Goal: Entertainment & Leisure: Consume media (video, audio)

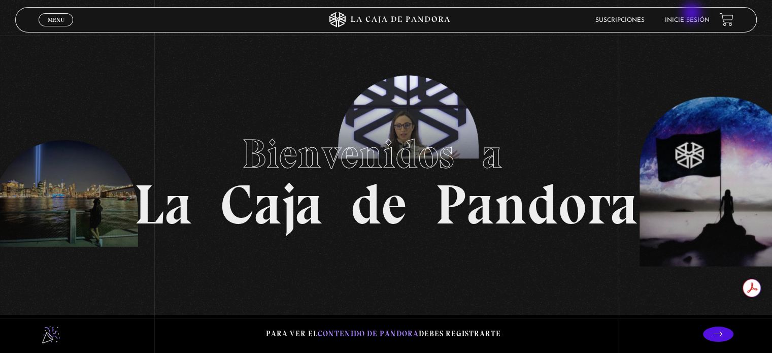
click at [693, 16] on li "Inicie sesión" at bounding box center [687, 20] width 45 height 16
click at [692, 18] on link "Inicie sesión" at bounding box center [687, 20] width 45 height 6
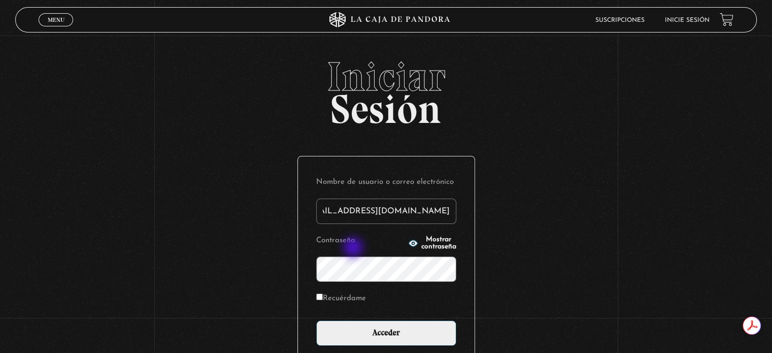
scroll to position [0, 34]
type input "[EMAIL_ADDRESS][DOMAIN_NAME]"
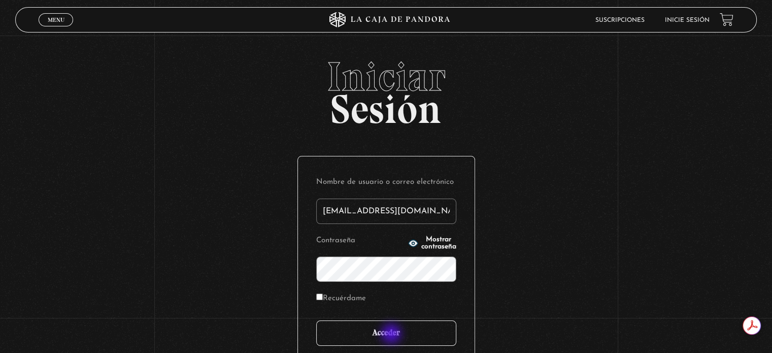
click at [392, 335] on input "Acceder" at bounding box center [386, 332] width 140 height 25
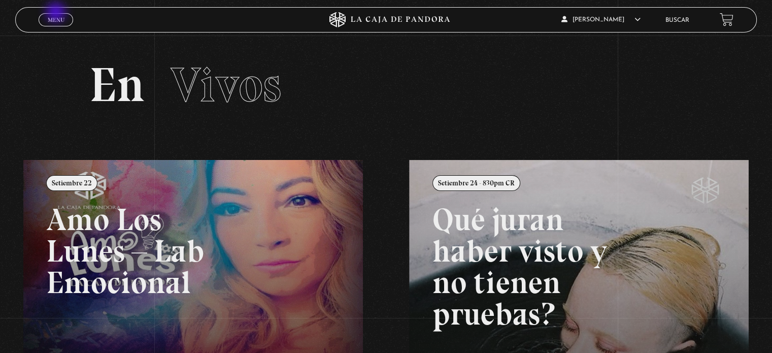
click at [57, 13] on link "Menu Cerrar" at bounding box center [56, 19] width 35 height 13
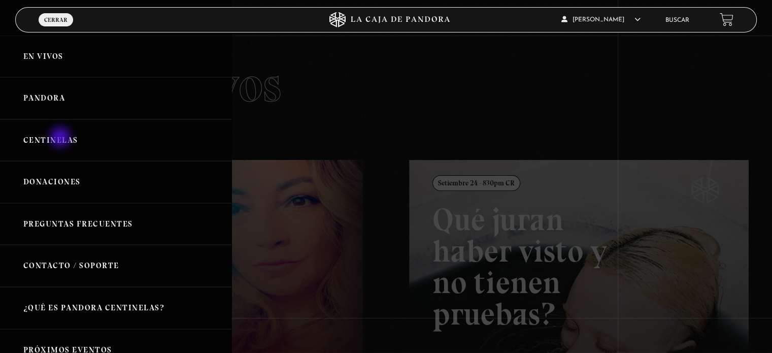
click at [61, 138] on link "Centinelas" at bounding box center [115, 140] width 231 height 42
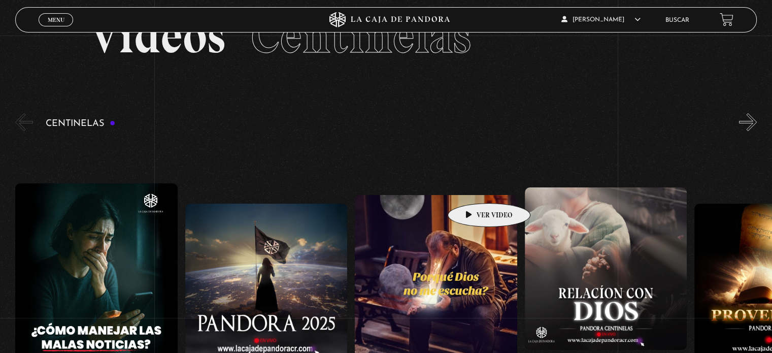
scroll to position [152, 0]
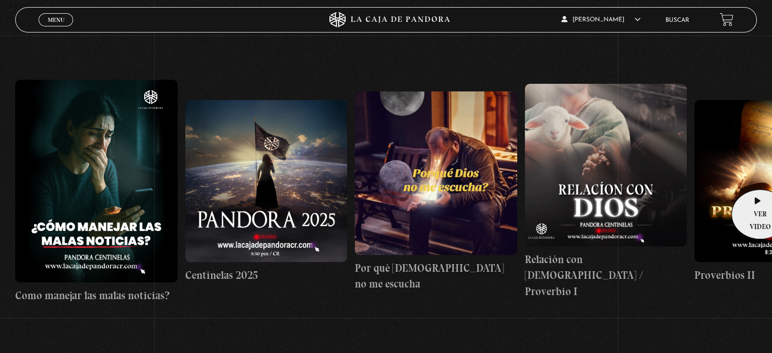
click at [757, 174] on figure at bounding box center [775, 181] width 162 height 162
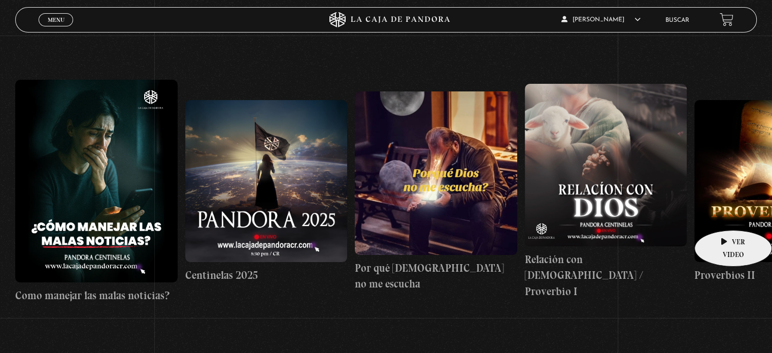
click at [720, 215] on figure at bounding box center [775, 181] width 162 height 162
click at [751, 197] on figure at bounding box center [775, 181] width 162 height 162
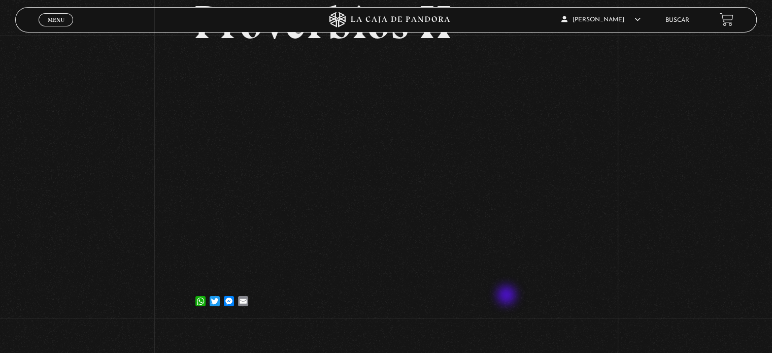
scroll to position [102, 0]
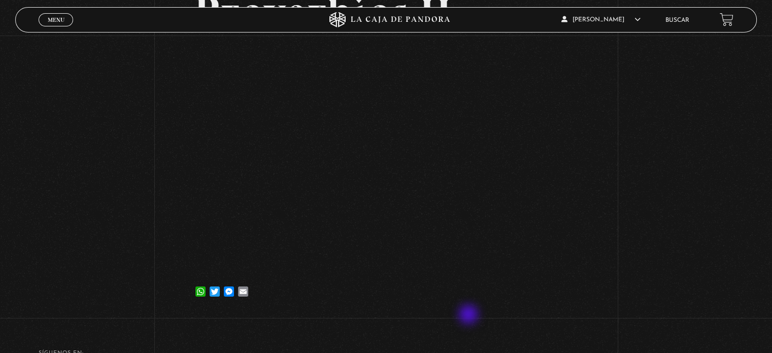
drag, startPoint x: 469, startPoint y: 316, endPoint x: 473, endPoint y: 323, distance: 7.9
click at [469, 315] on div "Volver [DATE] Proverbios II WhatsApp Twitter Messenger Email" at bounding box center [385, 142] width 385 height 346
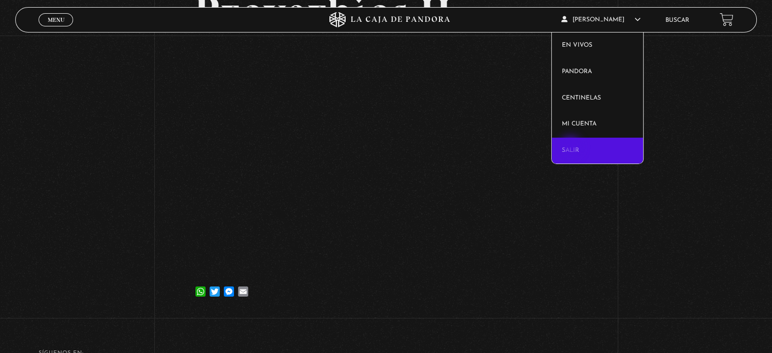
click at [572, 148] on link "Salir" at bounding box center [598, 151] width 92 height 26
